Goal: Use online tool/utility: Utilize a website feature to perform a specific function

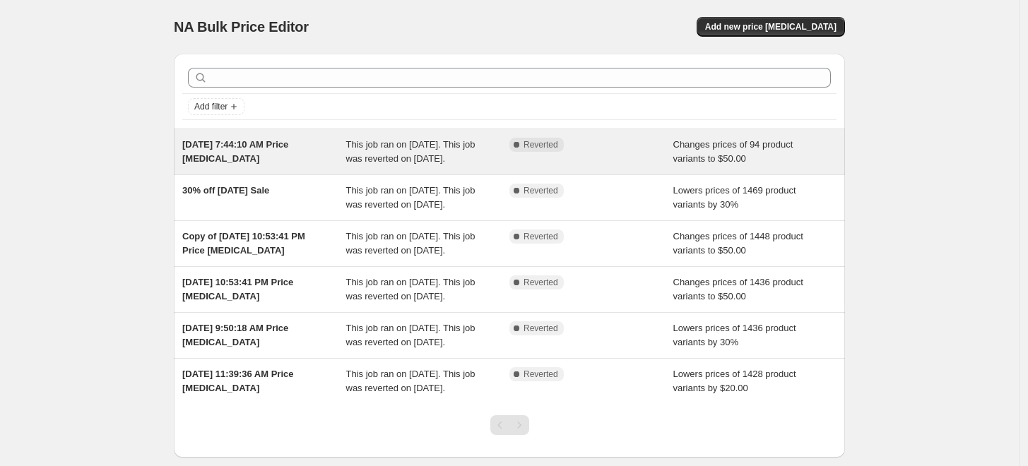
click at [599, 146] on div "Complete Reverted" at bounding box center [581, 145] width 143 height 14
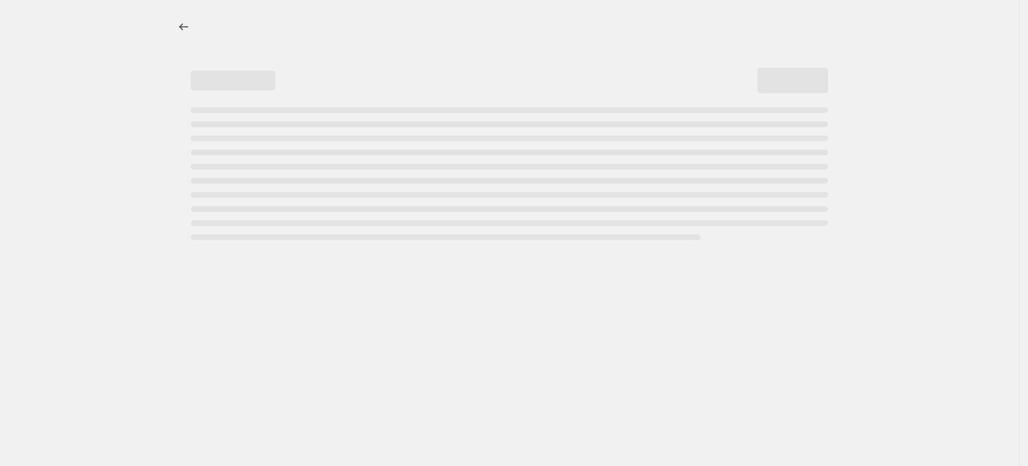
select select "collection"
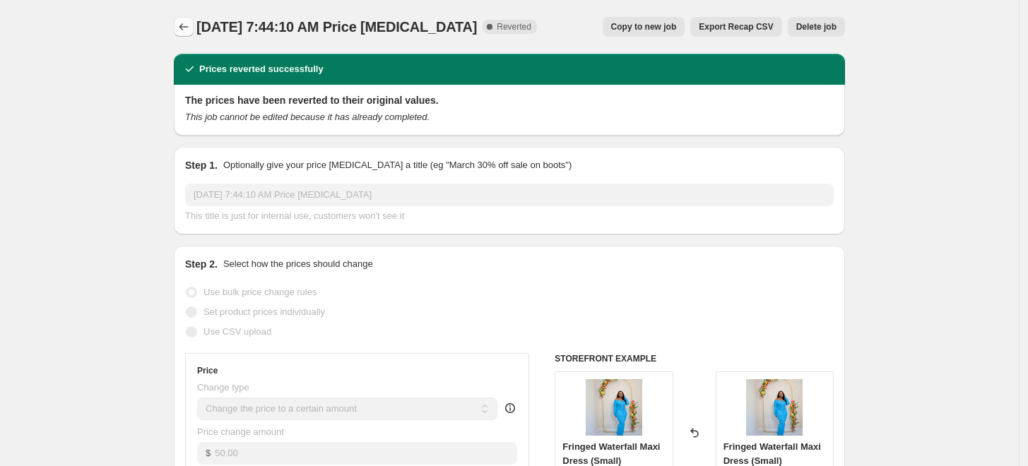
click at [189, 23] on icon "Price change jobs" at bounding box center [184, 27] width 14 height 14
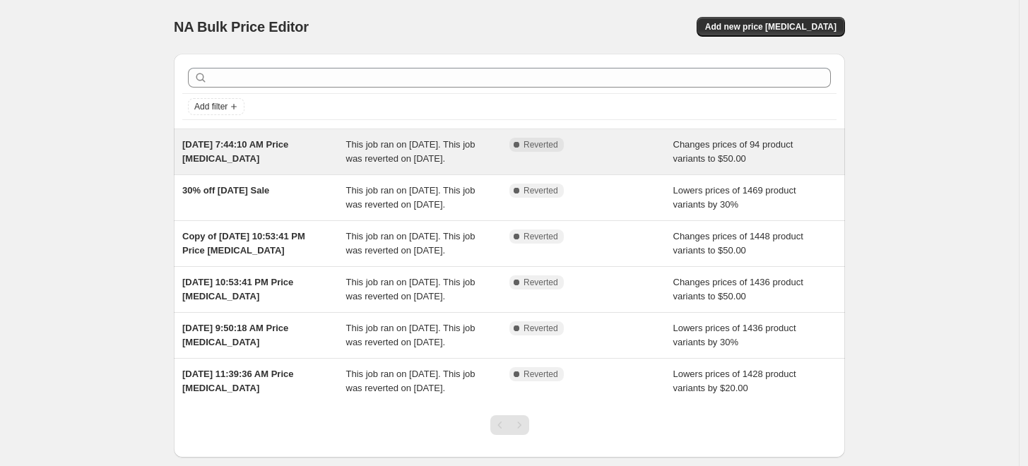
drag, startPoint x: 605, startPoint y: 163, endPoint x: 497, endPoint y: 174, distance: 108.6
click at [497, 166] on div "This job ran on September 25, 2025. This job was reverted on September 29, 2025." at bounding box center [428, 152] width 164 height 28
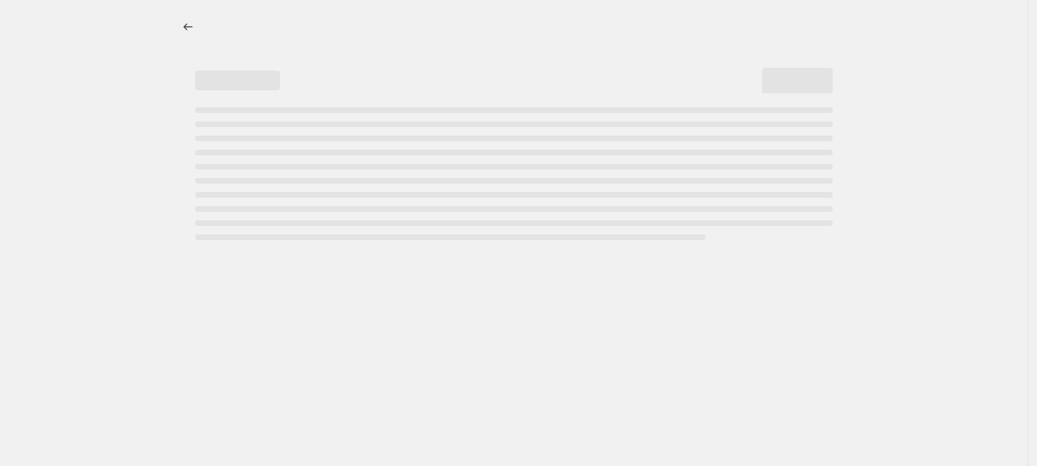
select select "collection"
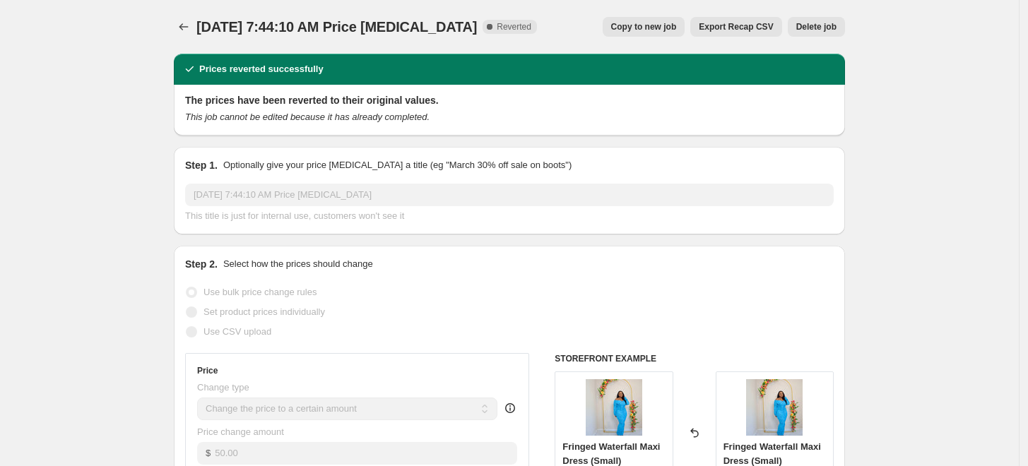
click at [632, 28] on span "Copy to new job" at bounding box center [644, 26] width 66 height 11
select select "collection"
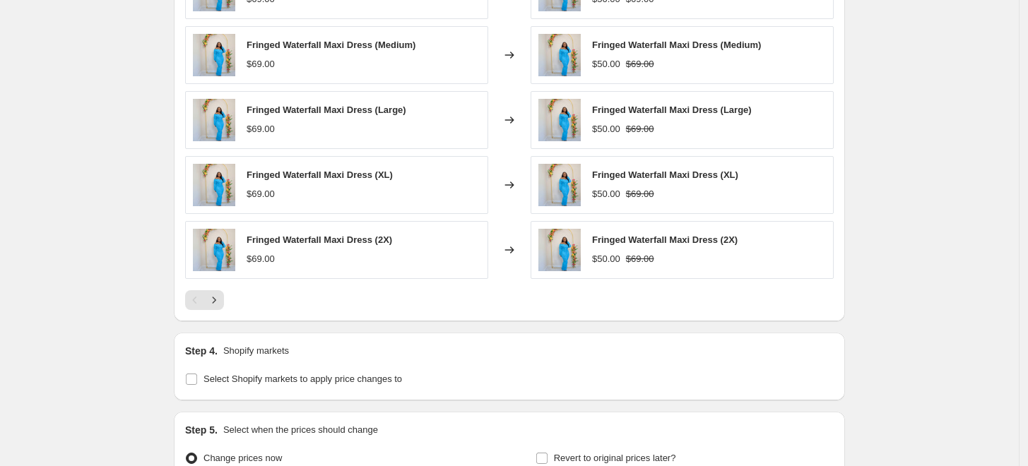
scroll to position [1052, 0]
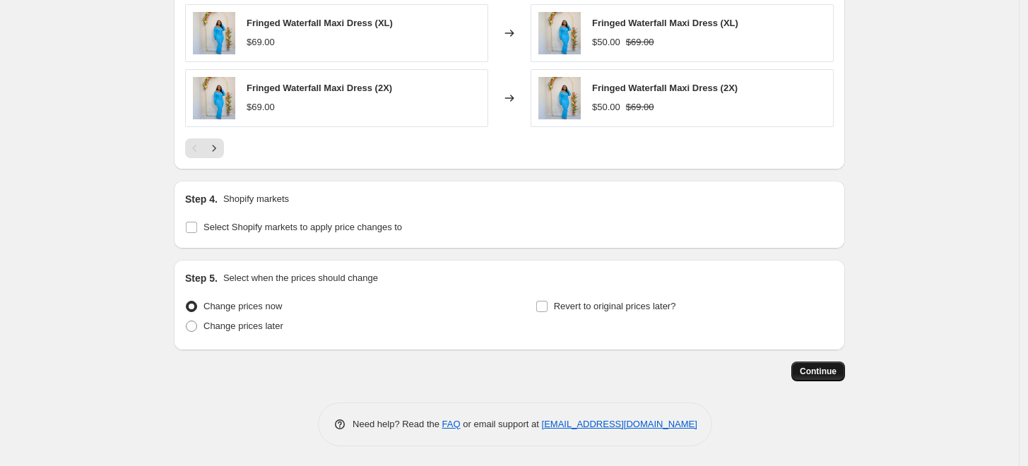
click at [825, 367] on span "Continue" at bounding box center [818, 371] width 37 height 11
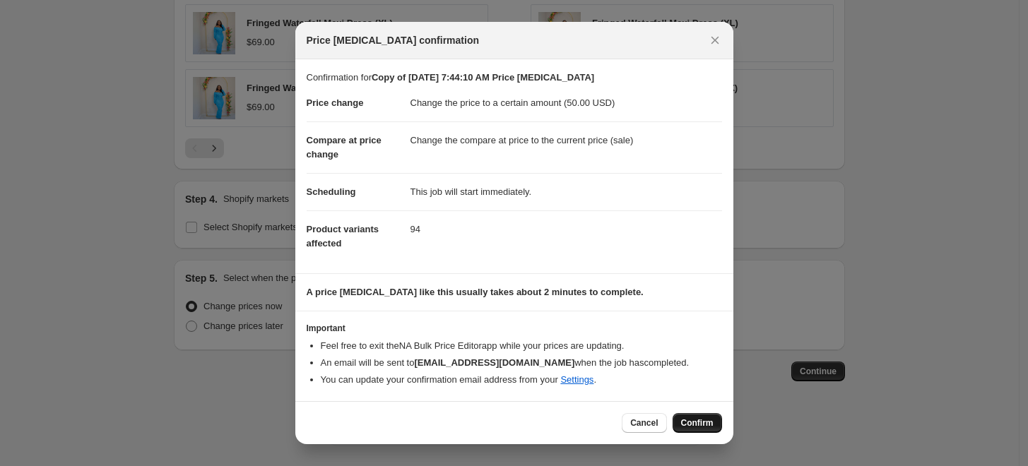
click at [695, 420] on span "Confirm" at bounding box center [697, 423] width 33 height 11
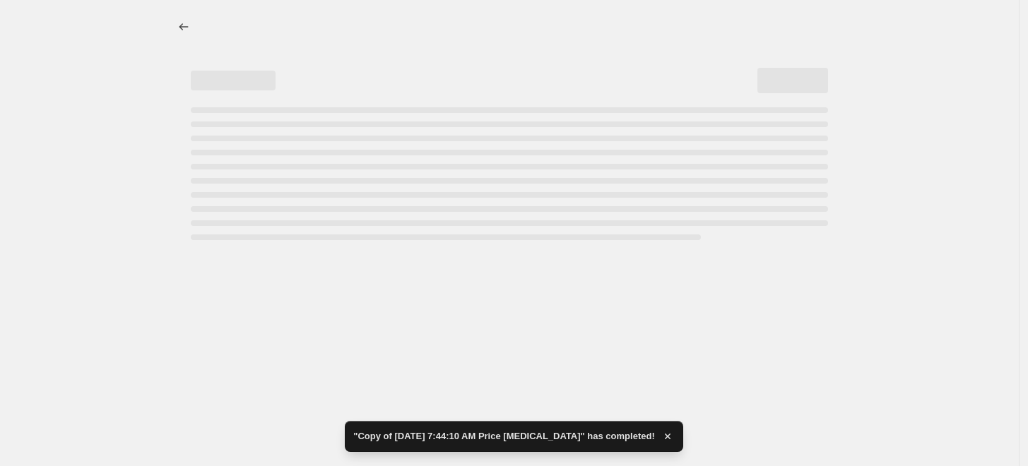
select select "collection"
